Goal: Task Accomplishment & Management: Complete application form

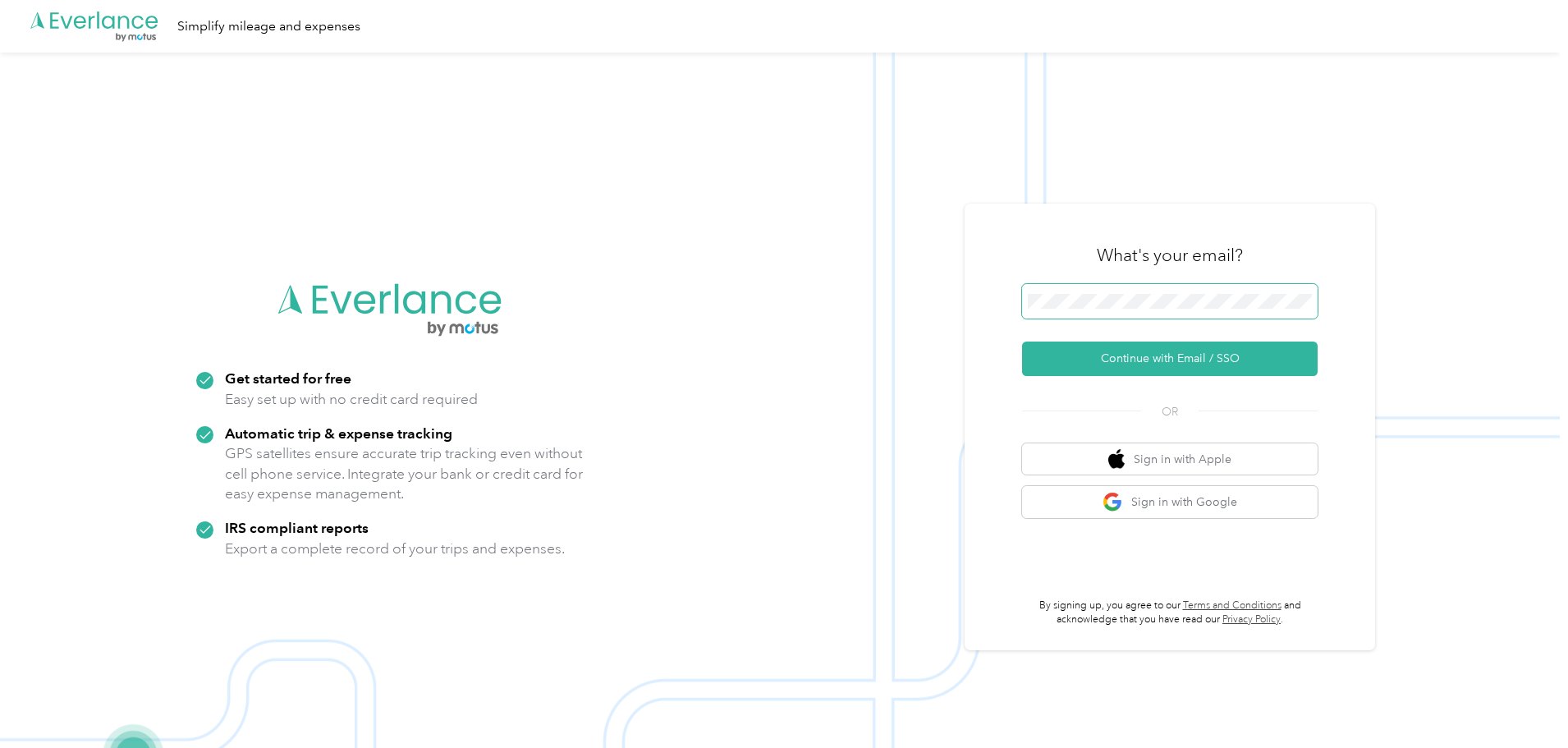
click at [1123, 289] on span at bounding box center [1170, 301] width 296 height 35
click at [1126, 294] on span at bounding box center [1170, 301] width 296 height 35
click at [1141, 348] on button "Continue with Email / SSO" at bounding box center [1170, 359] width 296 height 35
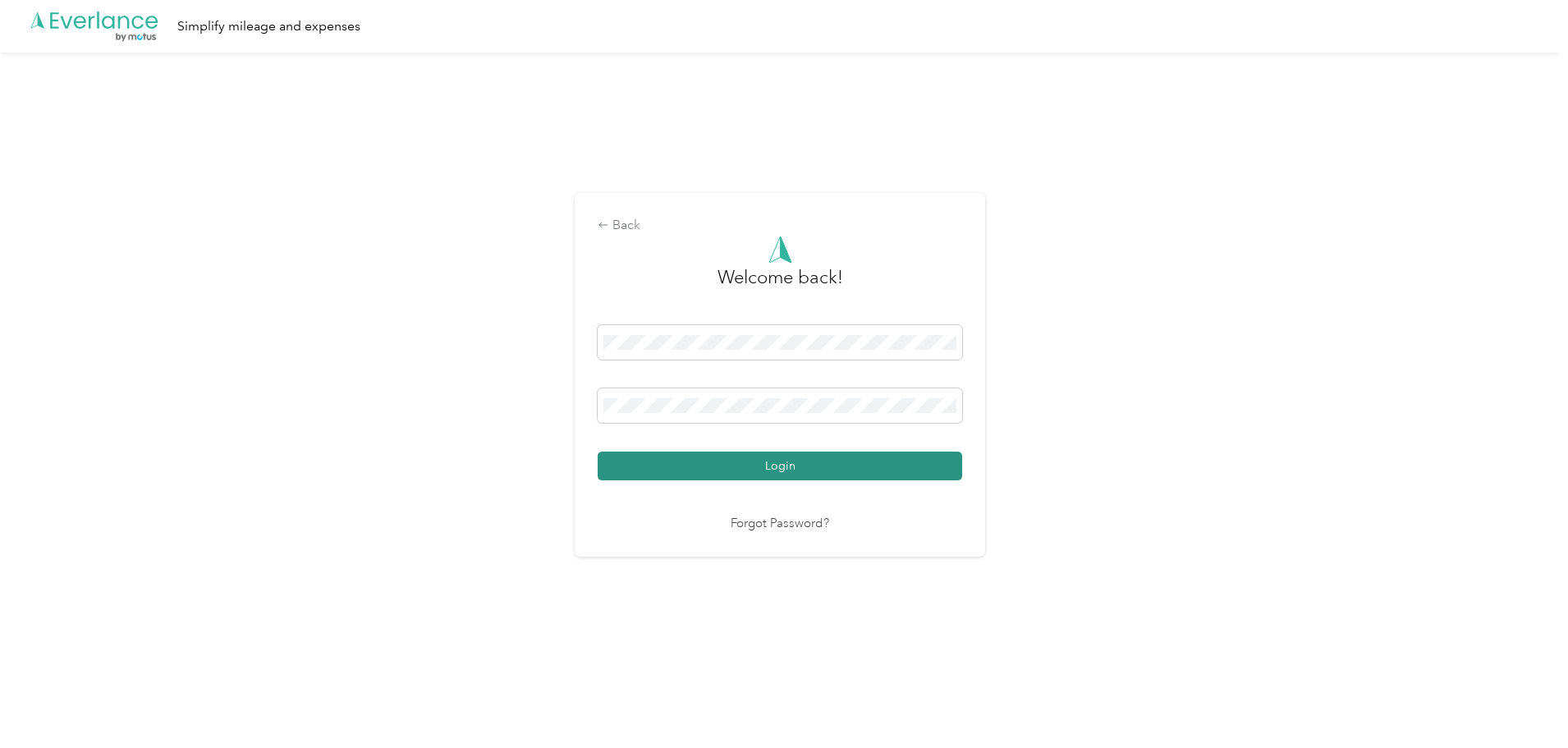
click at [775, 462] on button "Login" at bounding box center [779, 465] width 364 height 29
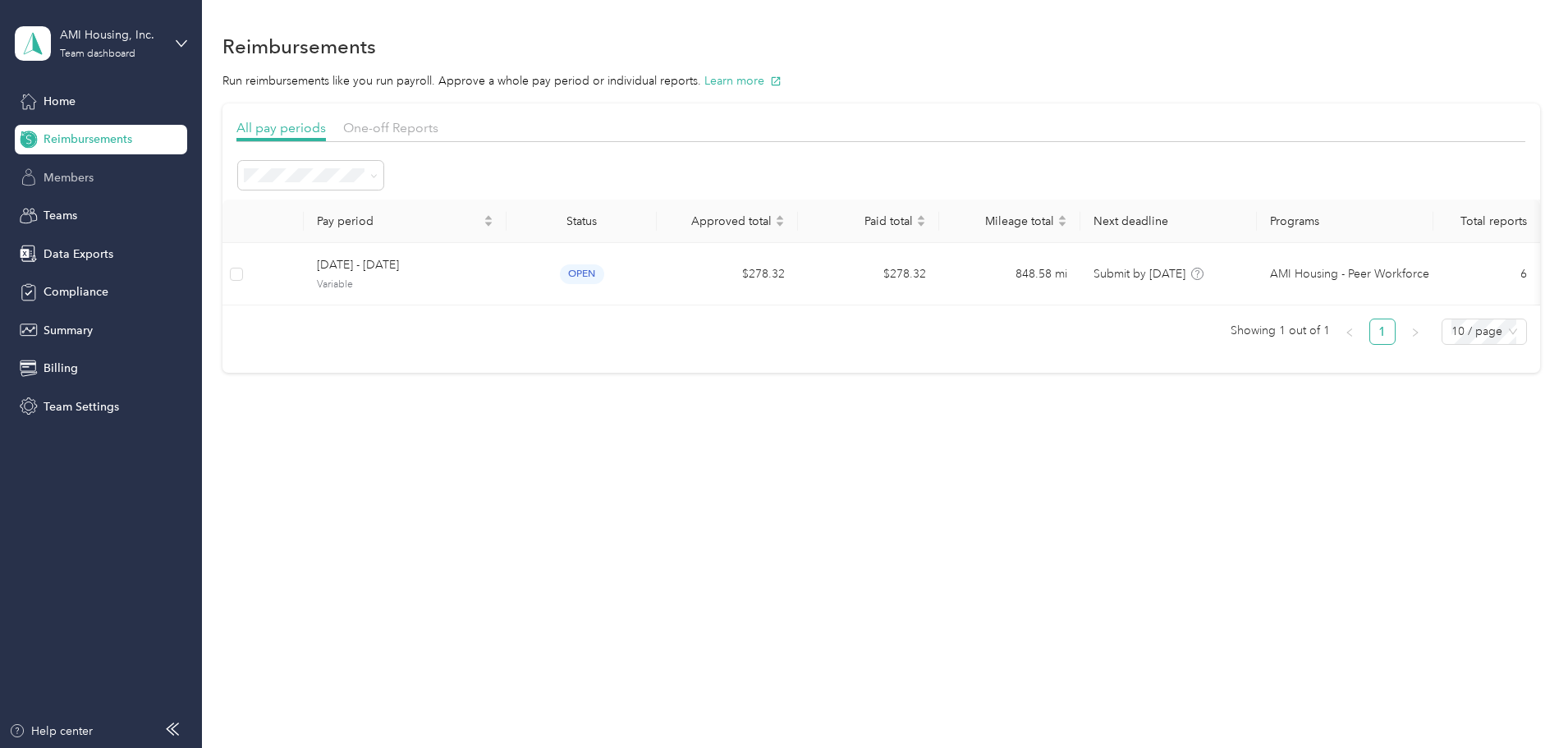
click at [48, 182] on span "Members" at bounding box center [68, 178] width 50 height 17
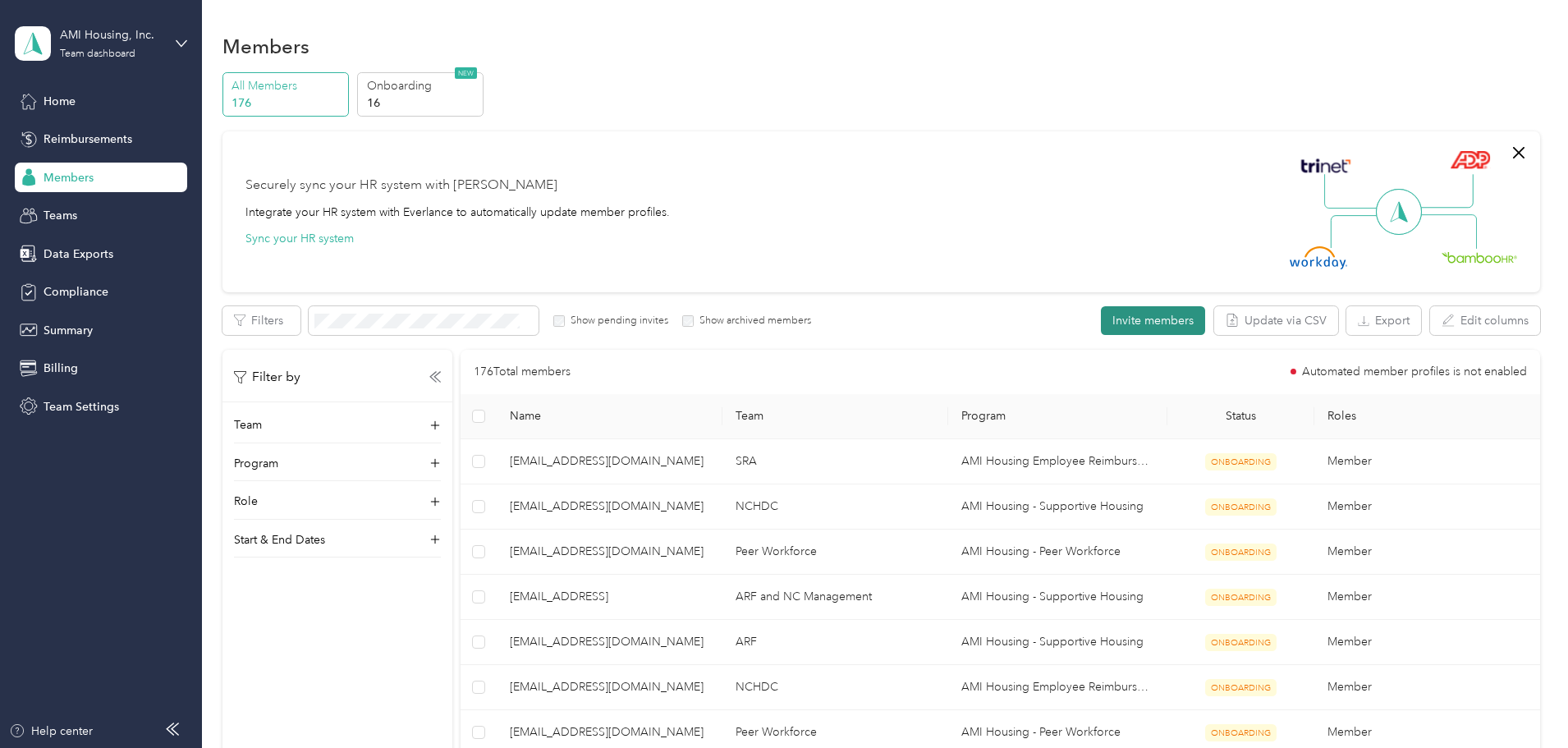
click at [1101, 318] on button "Invite members" at bounding box center [1153, 320] width 105 height 29
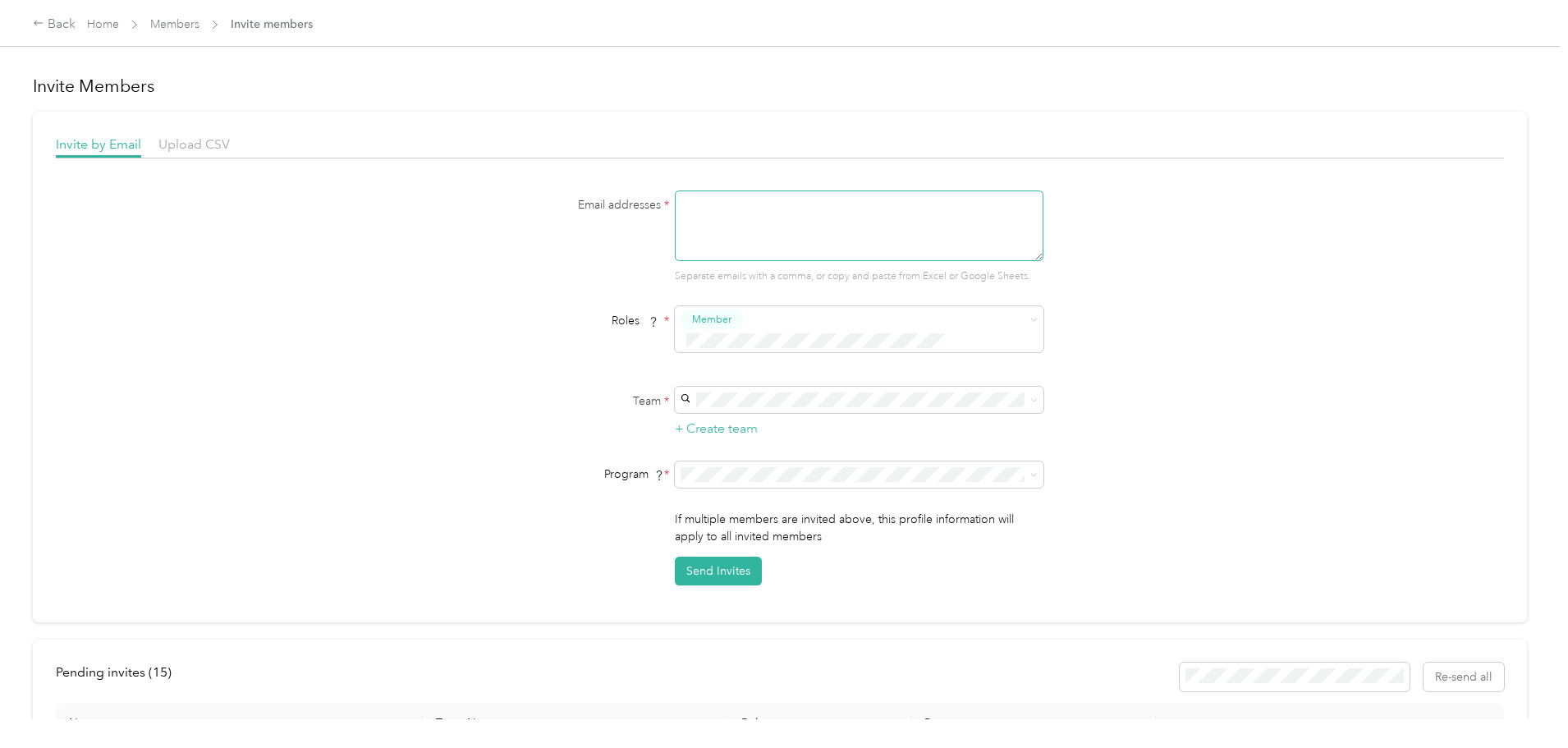
drag, startPoint x: 931, startPoint y: 221, endPoint x: 929, endPoint y: 211, distance: 10.2
click at [931, 220] on textarea at bounding box center [859, 226] width 368 height 71
type textarea "[EMAIL_ADDRESS][DOMAIN_NAME]"
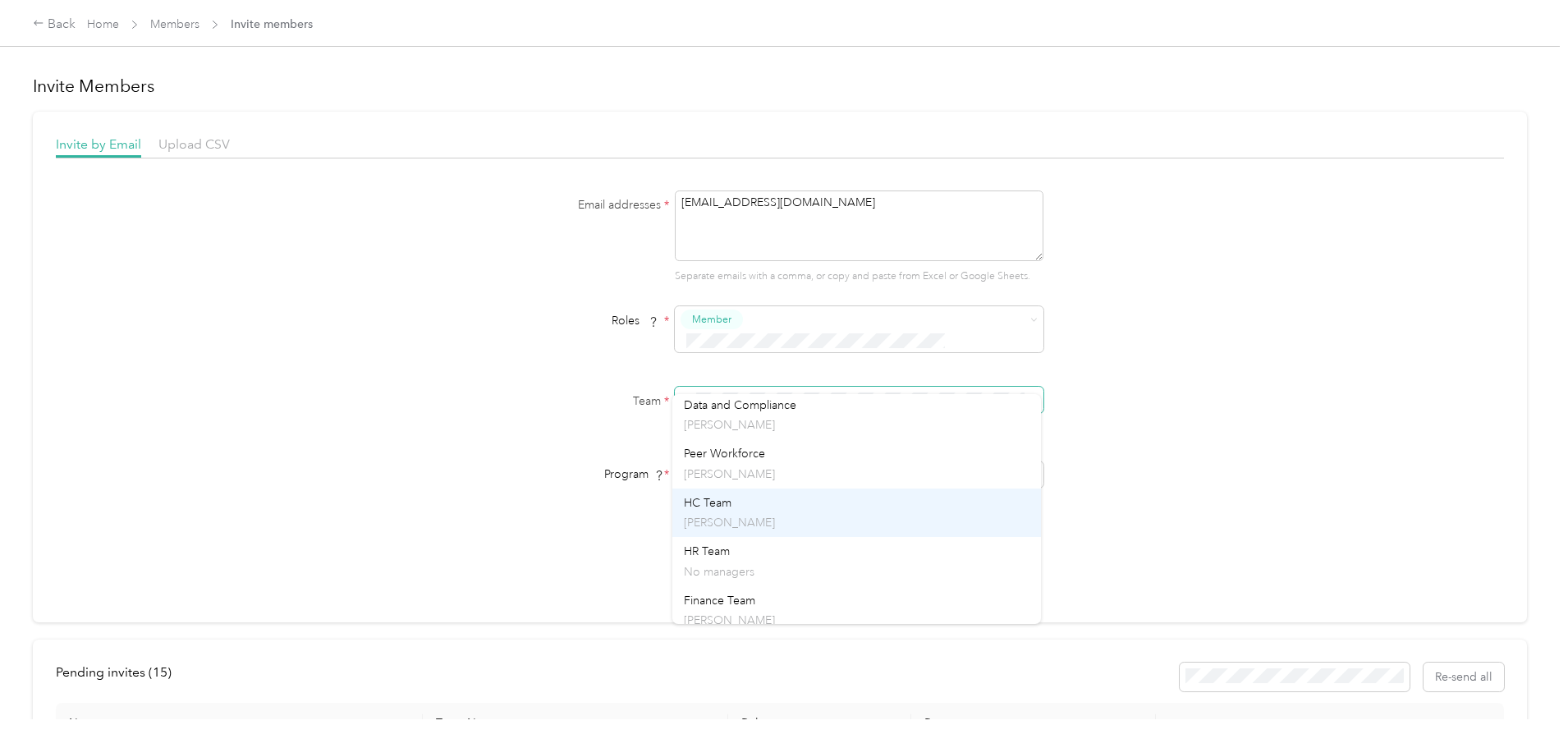
scroll to position [894, 0]
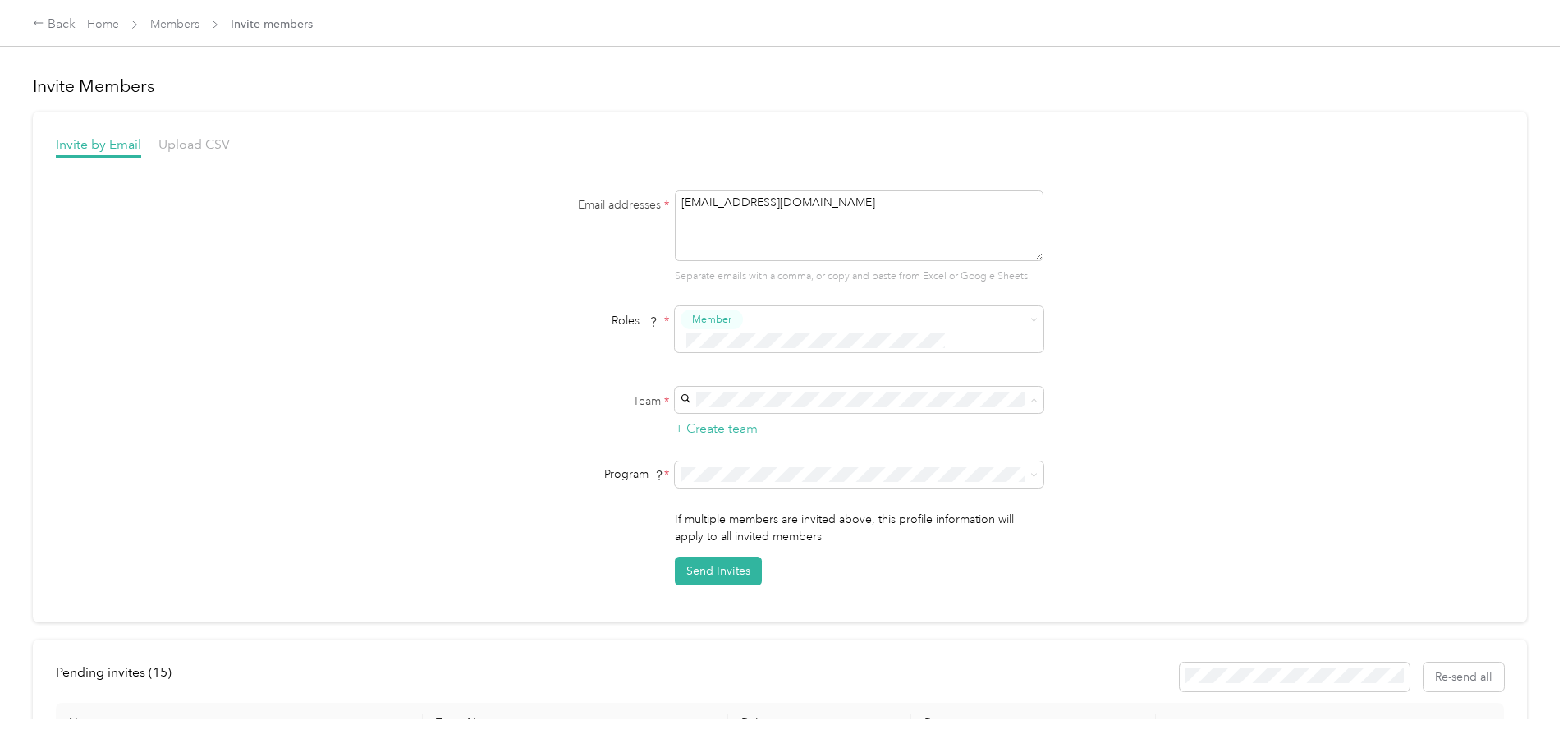
click at [355, 393] on div "Email addresses * [EMAIL_ADDRESS][DOMAIN_NAME] Separate emails with a comma, or…" at bounding box center [780, 387] width 1449 height 395
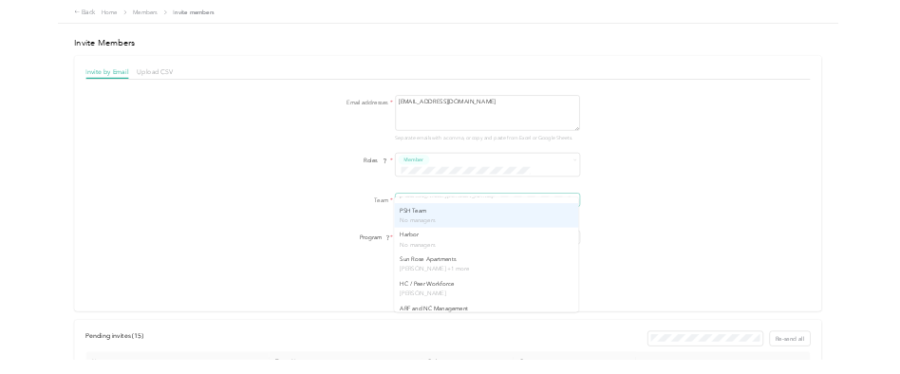
scroll to position [190, 0]
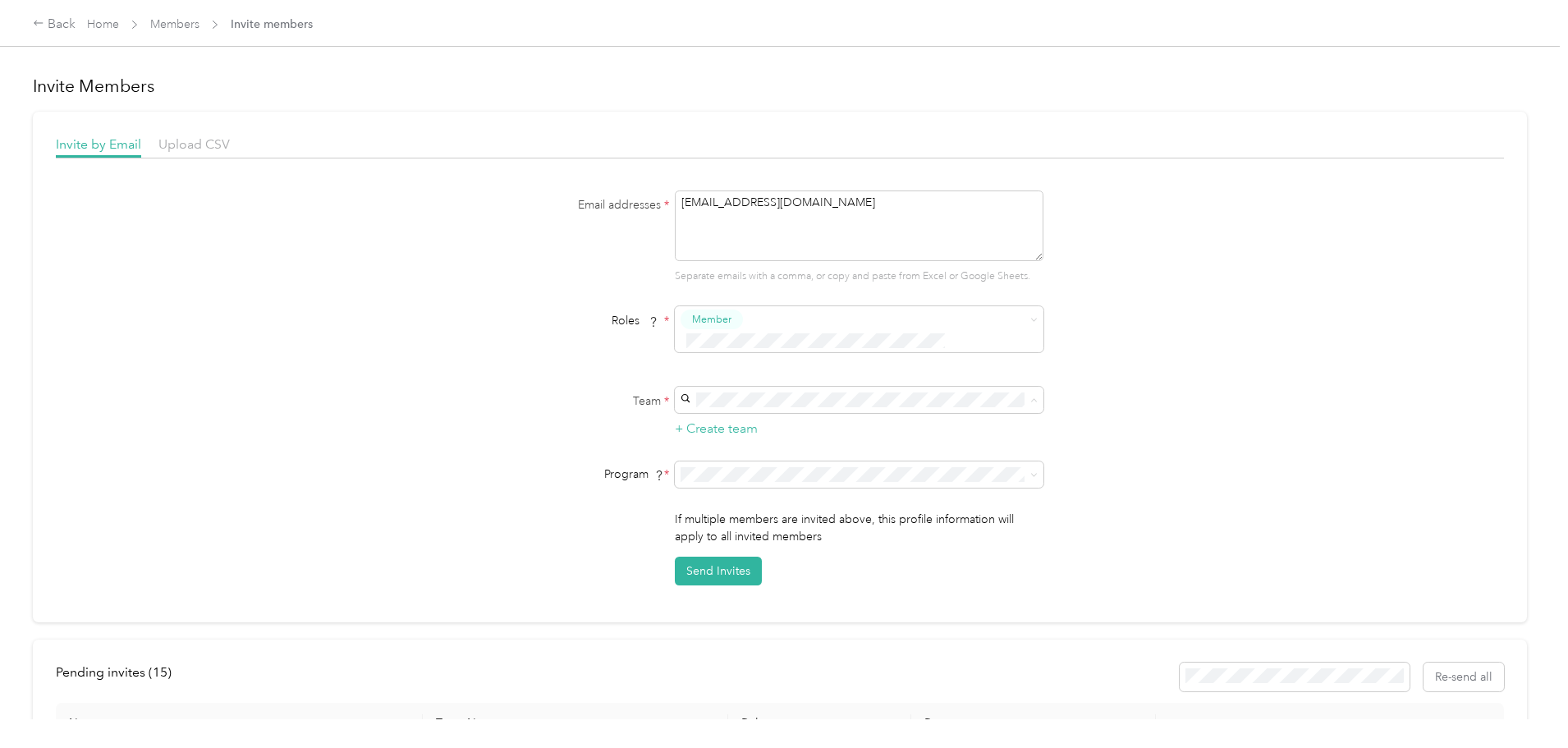
click at [724, 491] on div "Sun Rose Apartments [PERSON_NAME] +1 more" at bounding box center [857, 499] width 346 height 38
click at [763, 627] on div "AMI Housing - Supportive Housing (CPM)" at bounding box center [857, 621] width 346 height 17
click at [688, 557] on button "Send Invites" at bounding box center [718, 571] width 87 height 29
click at [119, 31] on link "Home" at bounding box center [103, 24] width 32 height 14
